Goal: Go to known website: Access a specific website the user already knows

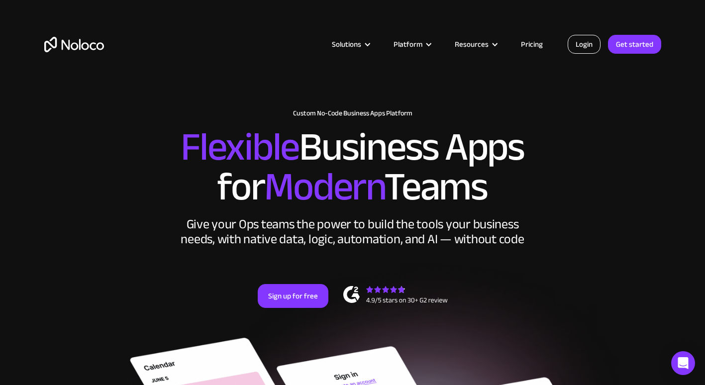
click at [585, 41] on link "Login" at bounding box center [584, 44] width 33 height 19
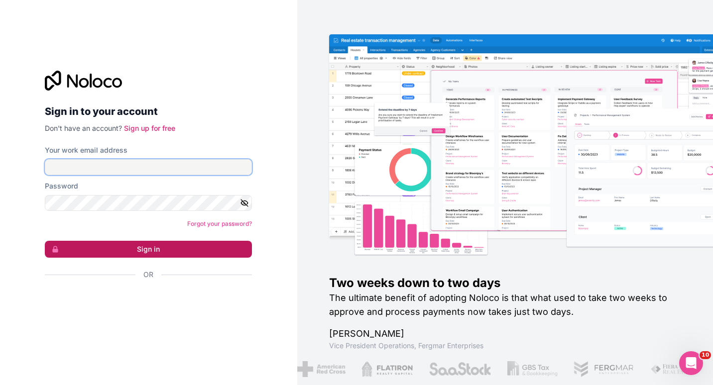
type input "gaby@neonaccounting.com"
click at [183, 242] on button "Sign in" at bounding box center [148, 249] width 207 height 17
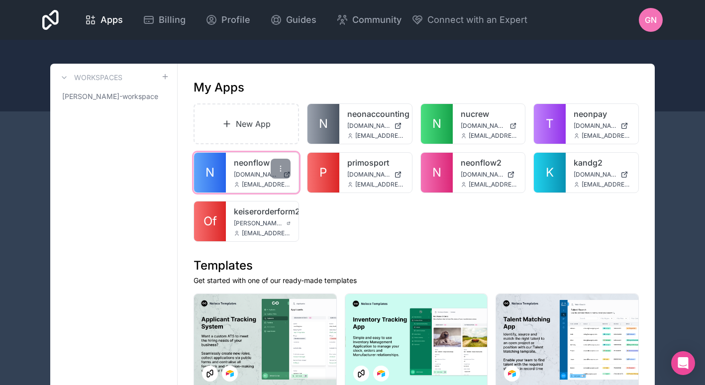
click at [210, 171] on span "N" at bounding box center [210, 173] width 9 height 16
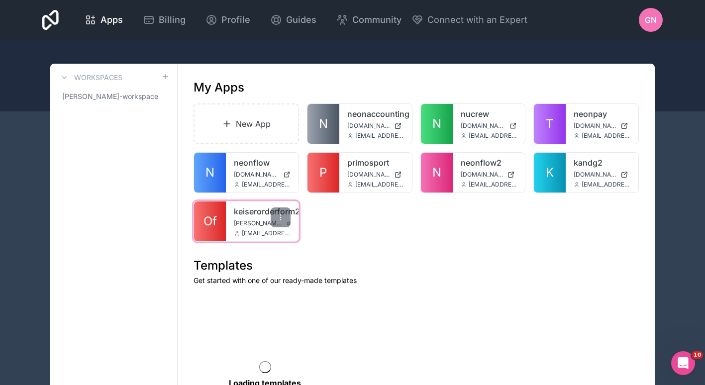
click at [214, 218] on span "Of" at bounding box center [210, 222] width 13 height 16
